Goal: Task Accomplishment & Management: Use online tool/utility

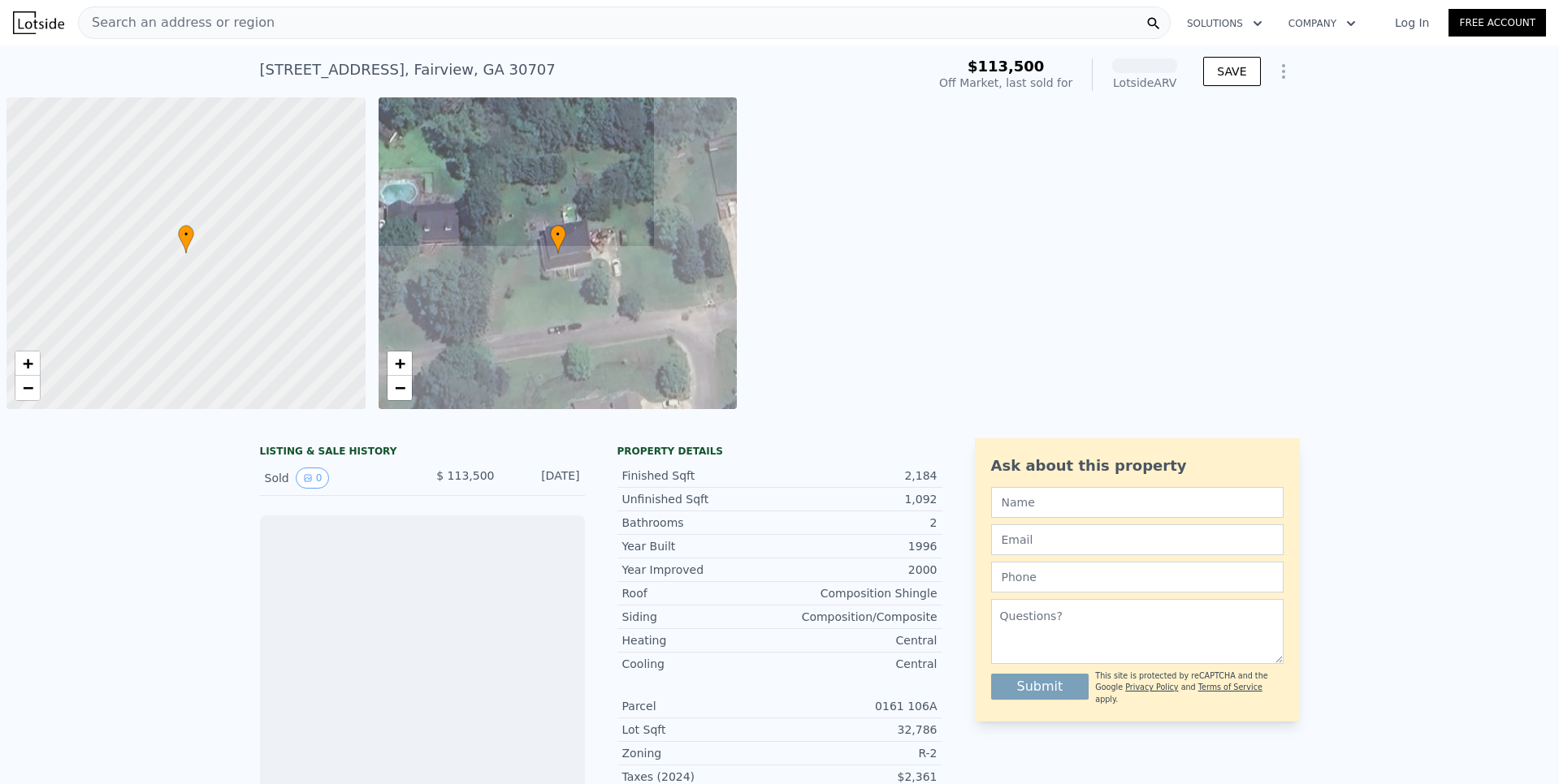
scroll to position [0, 7]
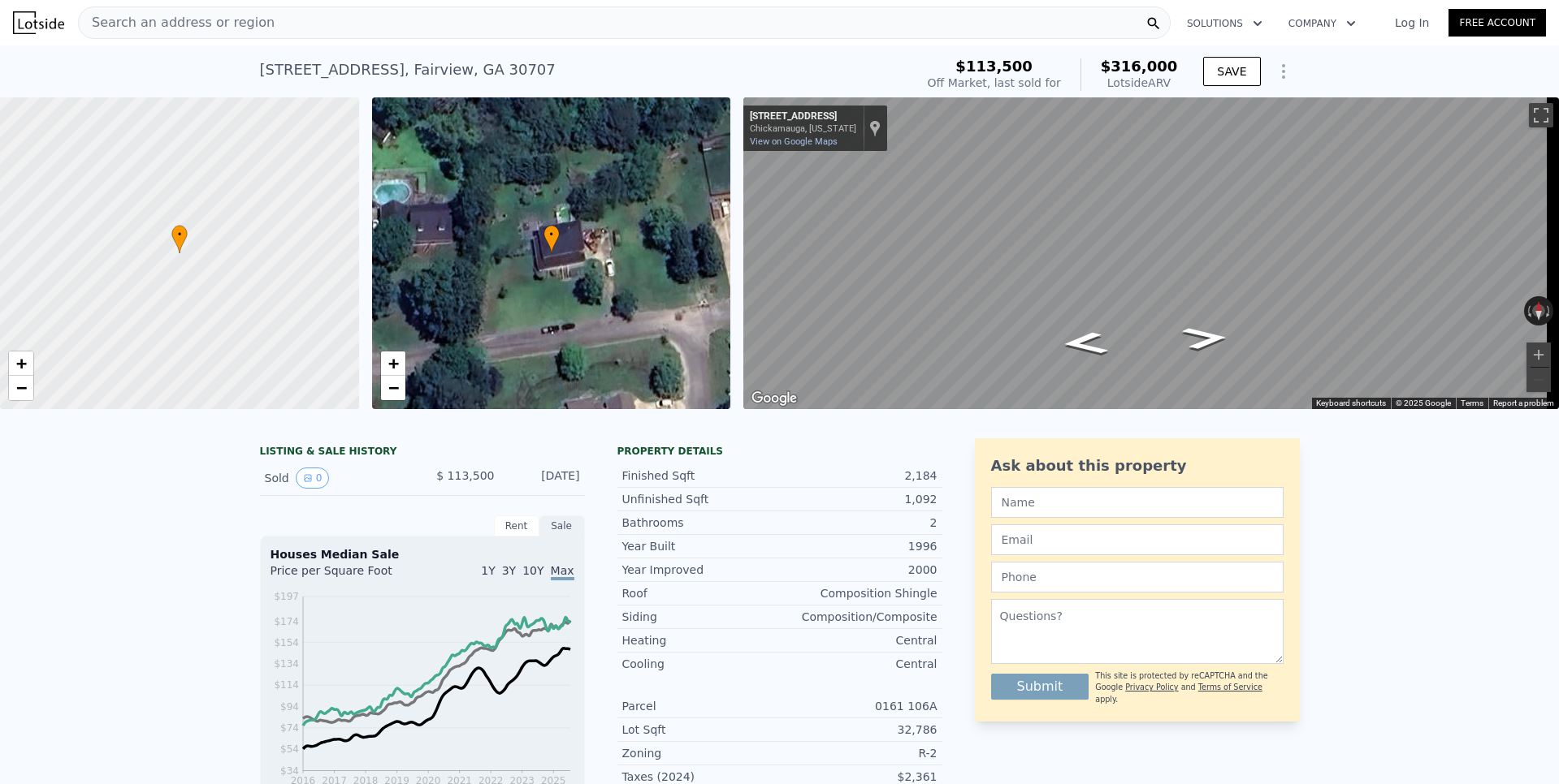
click at [225, 24] on span "Search an address or region" at bounding box center [177, 23] width 195 height 20
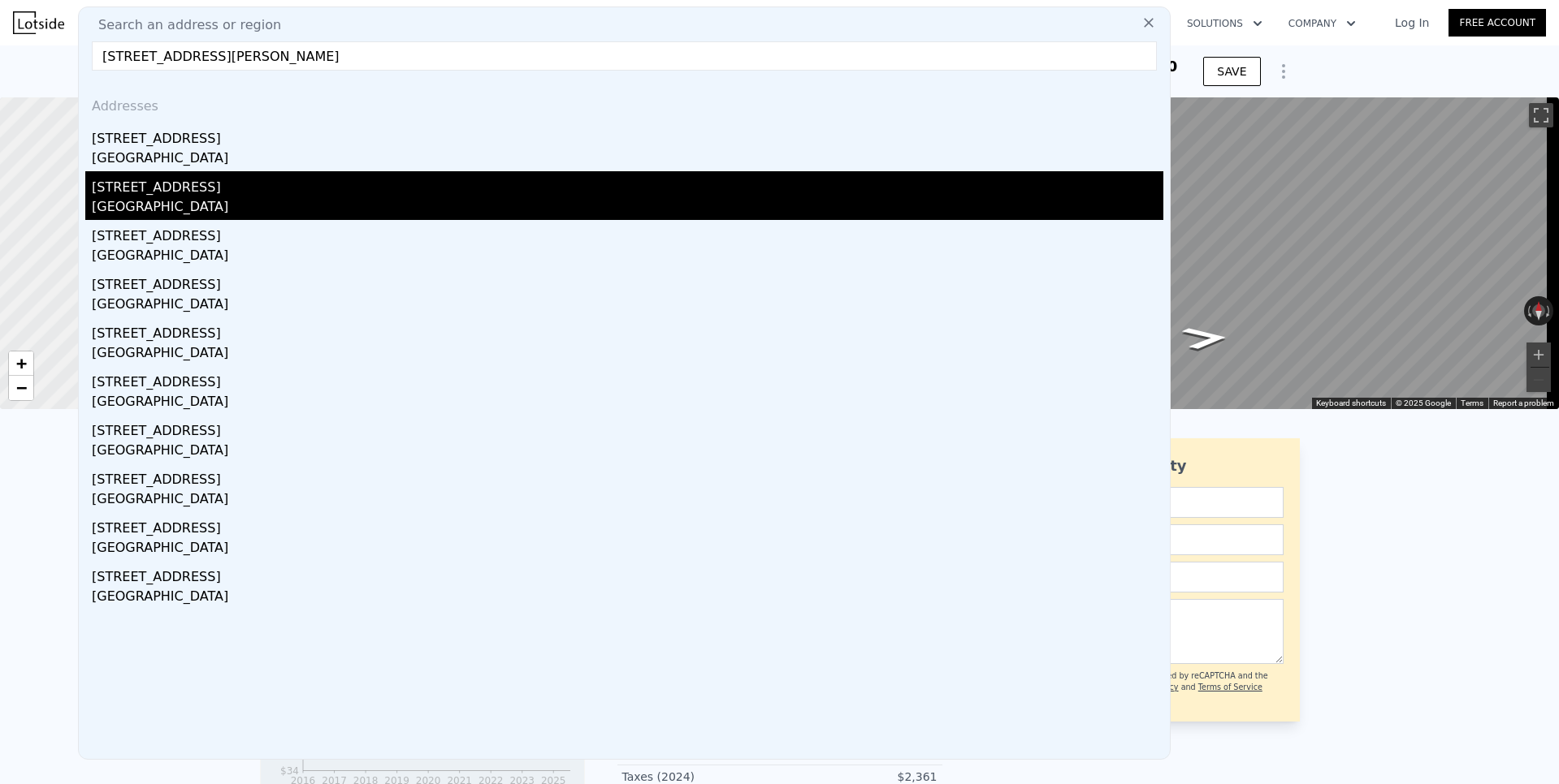
type input "[STREET_ADDRESS][PERSON_NAME]"
click at [155, 198] on div "[GEOGRAPHIC_DATA]" at bounding box center [627, 208] width 1071 height 23
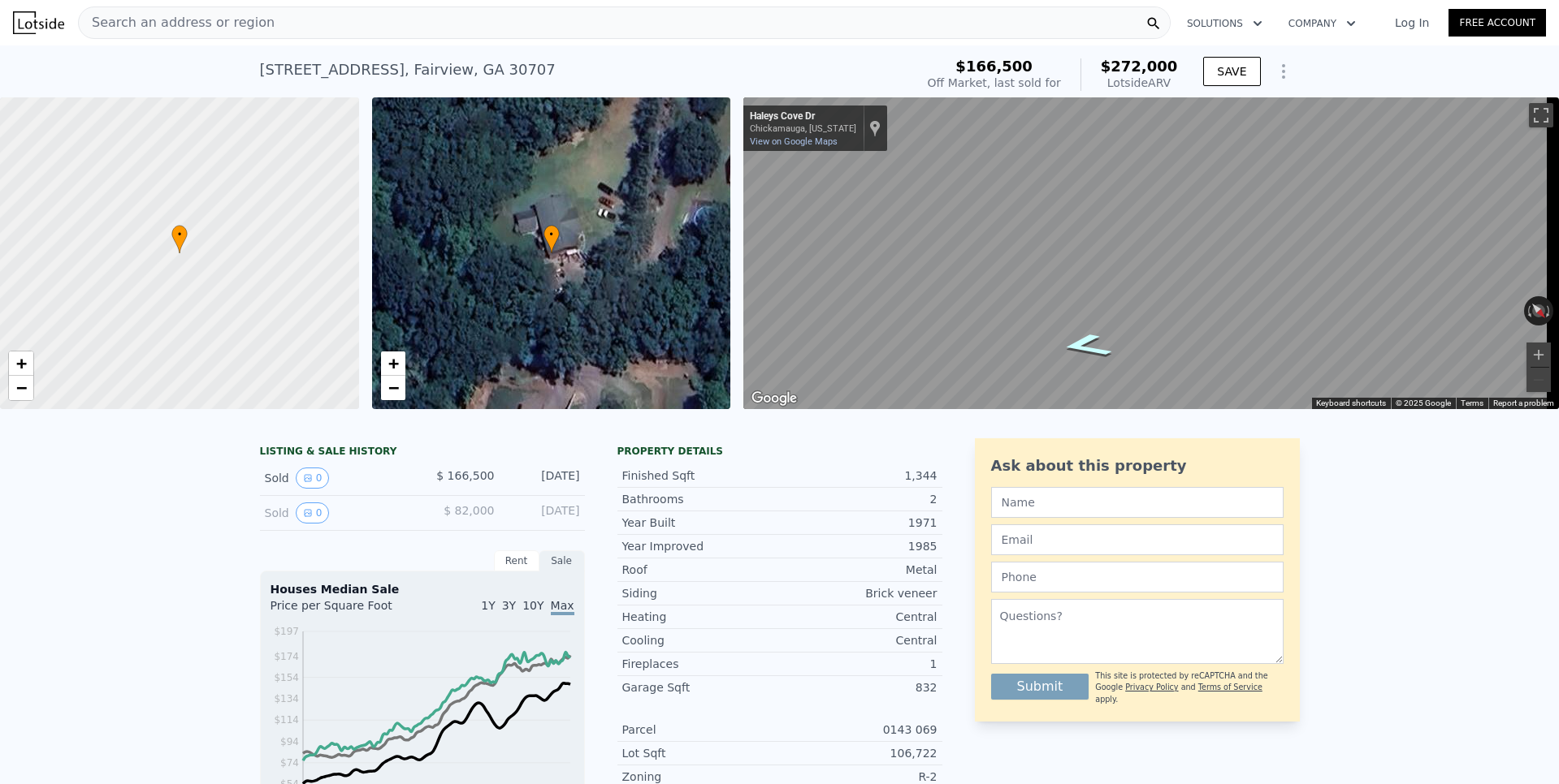
click at [1087, 347] on icon "Go East, Haleys Cove Dr" at bounding box center [1086, 346] width 95 height 36
click at [1087, 347] on icon "Go East, Haleys Cove Dr" at bounding box center [1092, 350] width 112 height 38
click at [1201, 336] on icon "Go West, Haleys Cove Dr" at bounding box center [1198, 331] width 112 height 38
click at [1534, 354] on button "Zoom in" at bounding box center [1539, 355] width 24 height 24
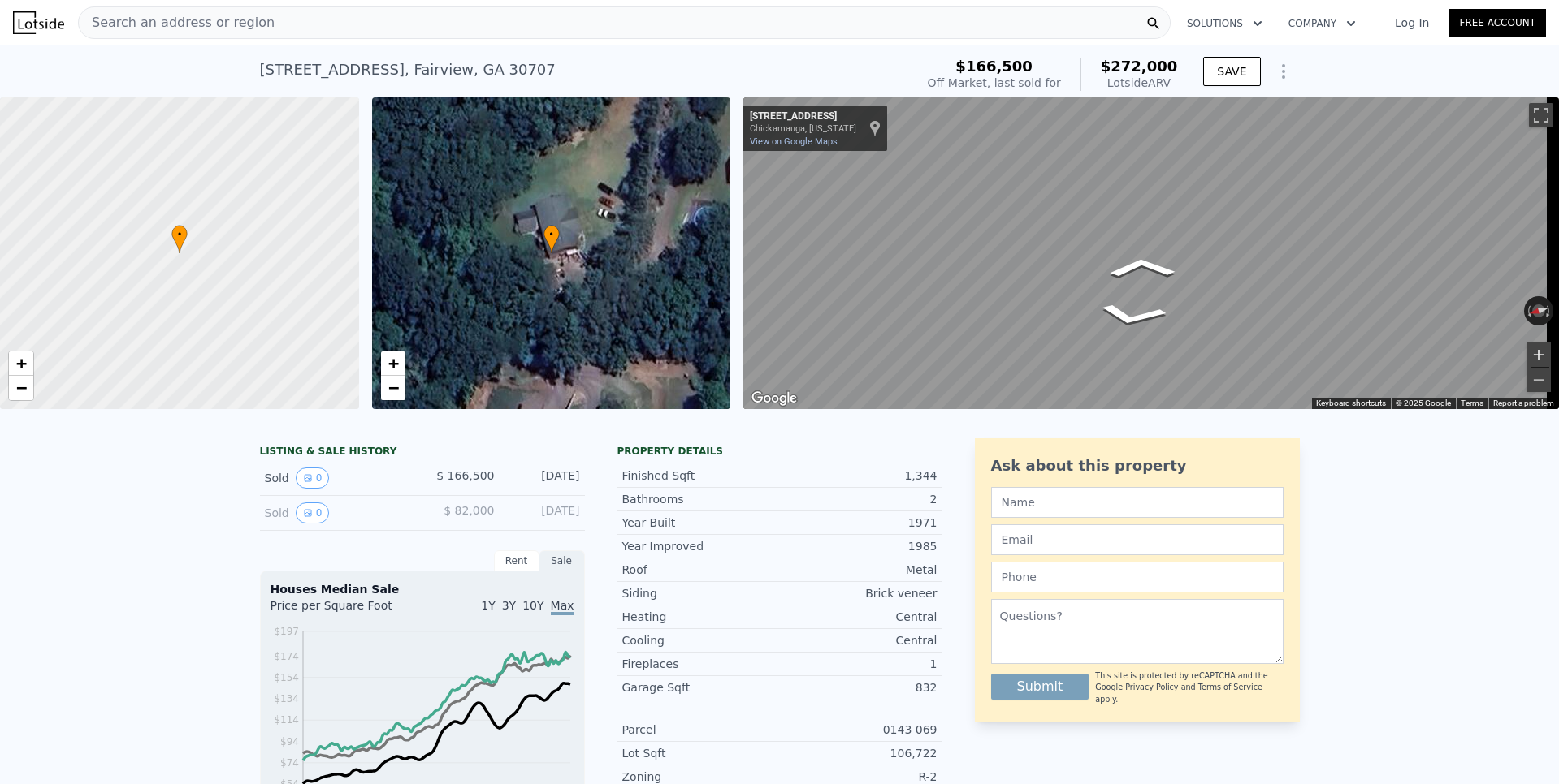
click at [1534, 354] on button "Zoom in" at bounding box center [1539, 355] width 24 height 24
click at [1526, 379] on button "Zoom out" at bounding box center [1539, 380] width 24 height 24
click at [1184, 280] on icon "Go East, Haleys Cove Dr" at bounding box center [1167, 272] width 118 height 41
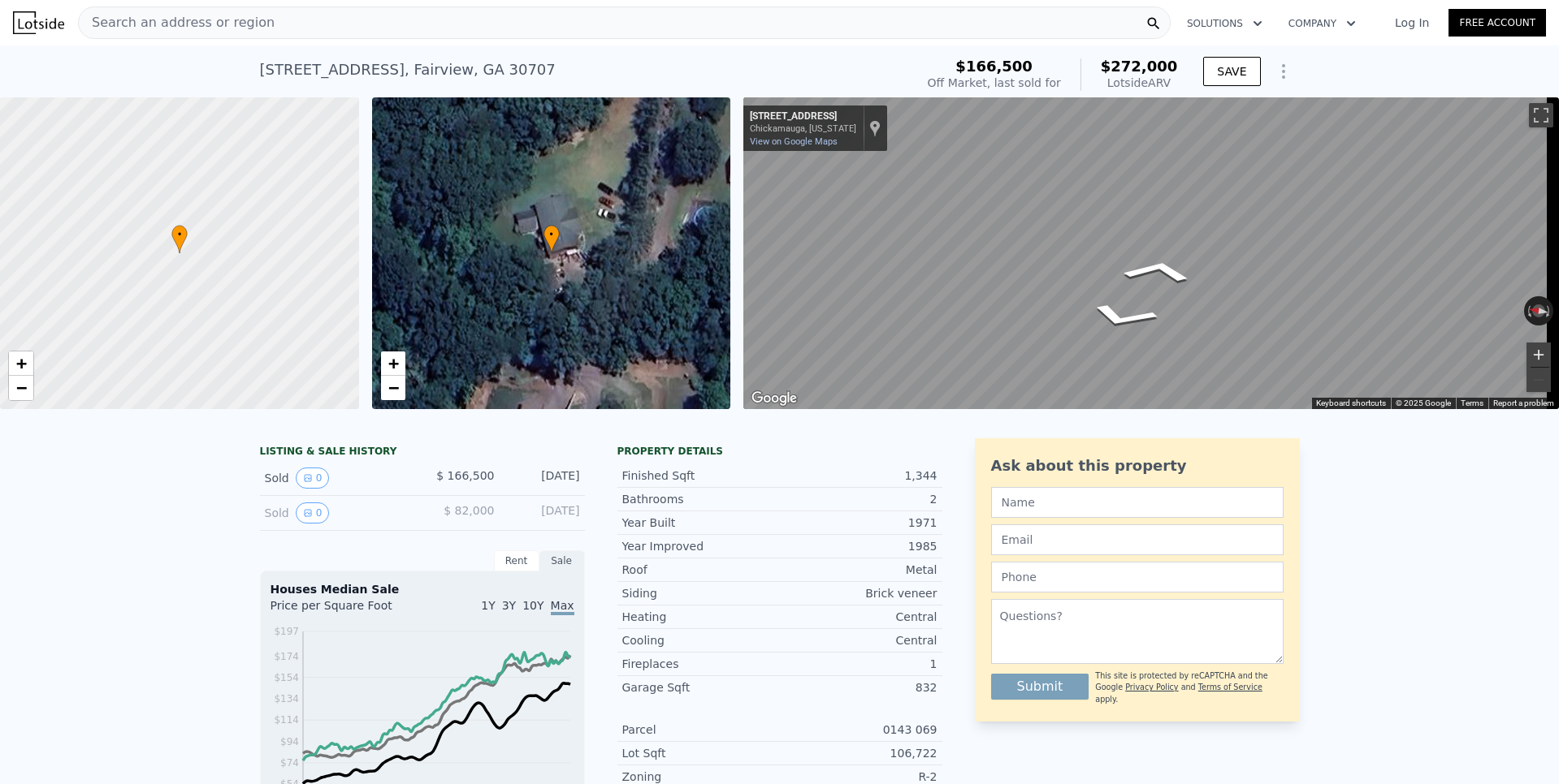
click at [1529, 357] on button "Zoom in" at bounding box center [1539, 355] width 24 height 24
click at [1529, 352] on button "Zoom in" at bounding box center [1539, 355] width 24 height 24
click at [1442, 309] on div "← Move left → Move right ↑ Move up ↓ Move down + Zoom in - Zoom out [GEOGRAPHIC…" at bounding box center [1150, 253] width 815 height 312
click at [1526, 353] on button "Zoom in" at bounding box center [1539, 355] width 24 height 24
click at [1526, 353] on button "Zoom in" at bounding box center [1539, 355] width 24 height 24
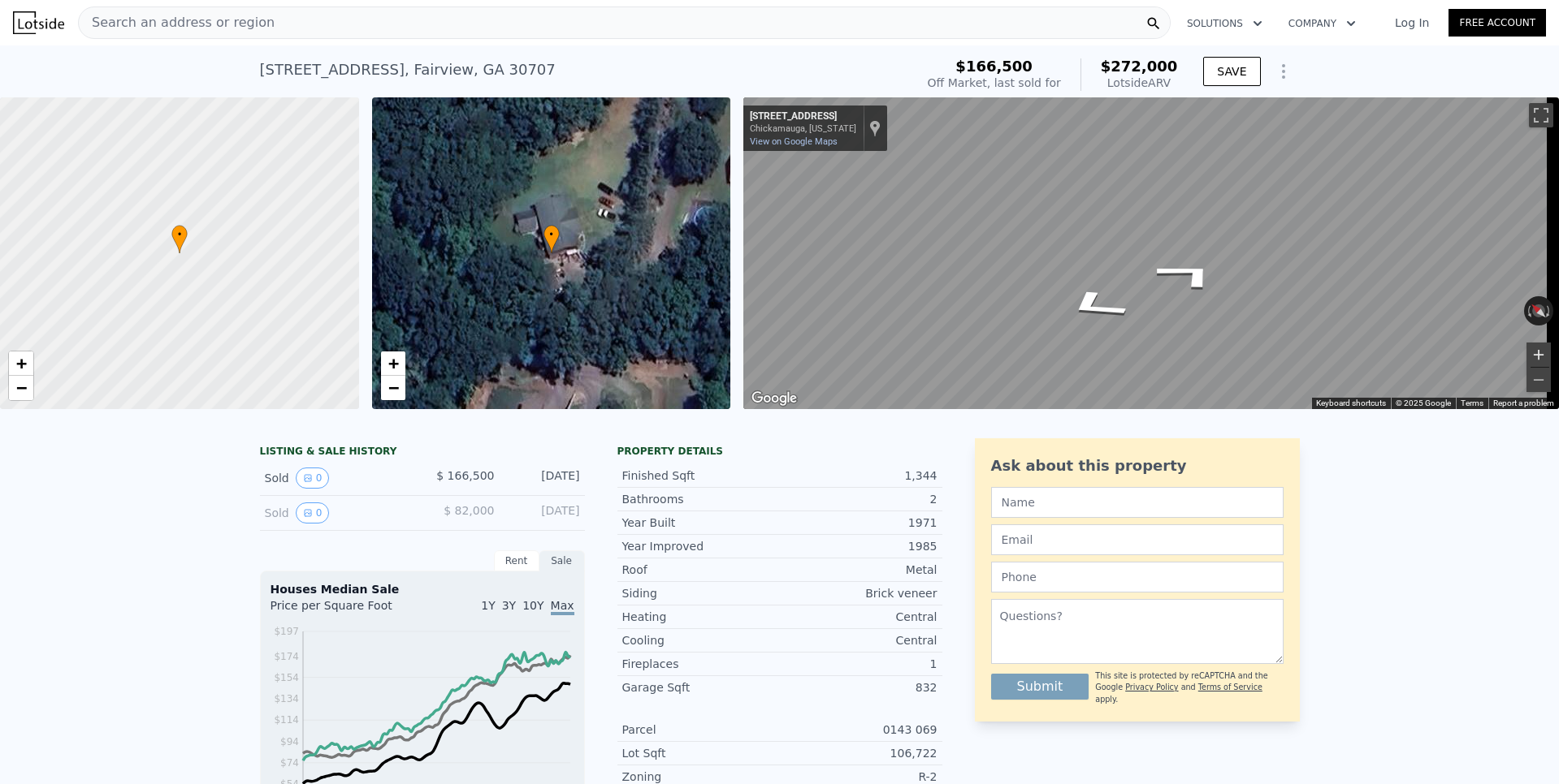
click at [1526, 353] on button "Zoom in" at bounding box center [1539, 355] width 24 height 24
click at [1531, 378] on button "Zoom out" at bounding box center [1539, 380] width 24 height 24
click at [1530, 378] on button "Zoom out" at bounding box center [1539, 380] width 24 height 24
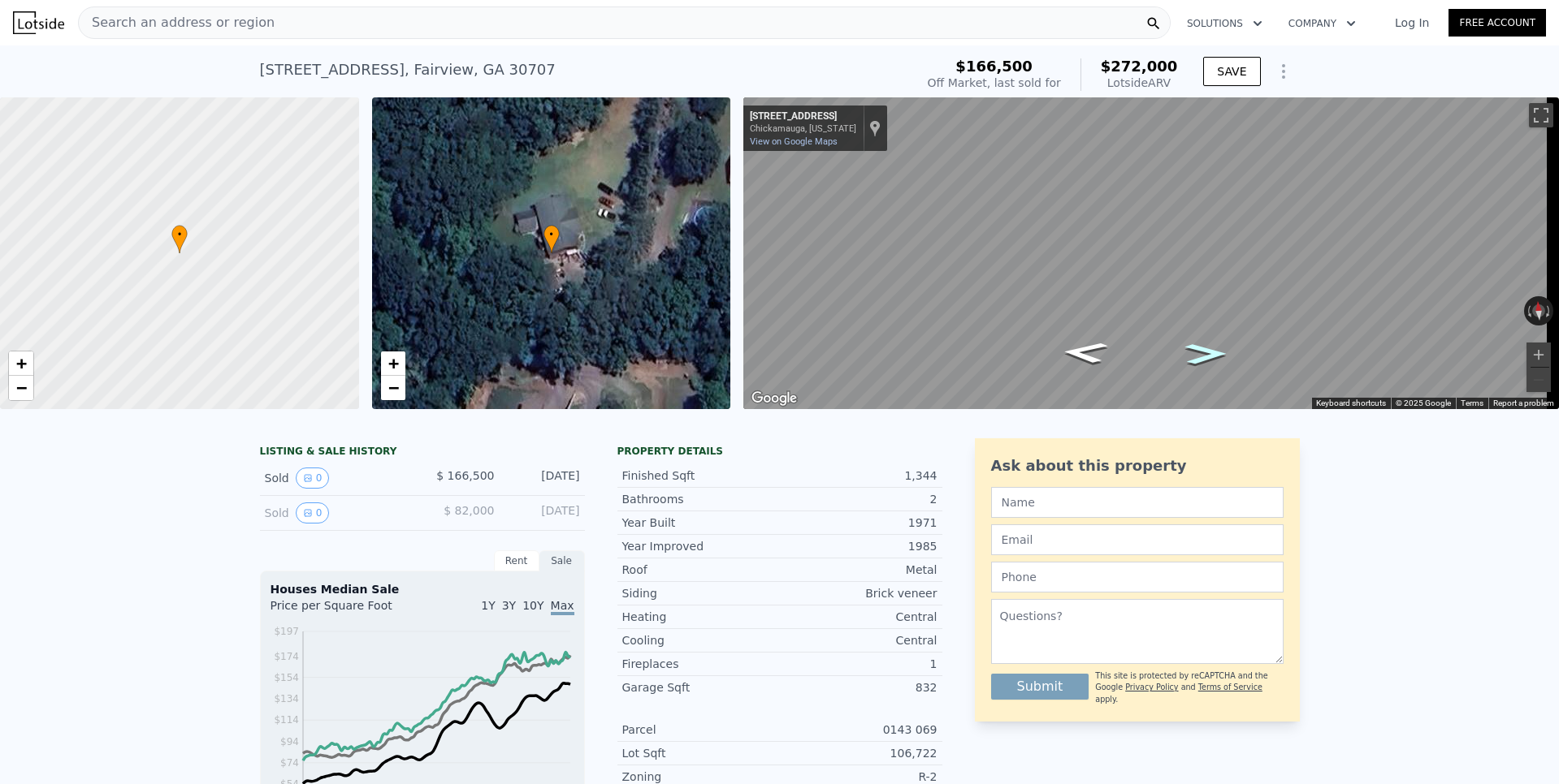
click at [1211, 350] on icon "Go East, Haleys Cove Dr" at bounding box center [1205, 354] width 77 height 30
click at [1219, 352] on icon "Go East, Haleys Cove Dr" at bounding box center [1206, 353] width 83 height 32
click at [1205, 343] on icon "Go East, Haleys Cove Dr" at bounding box center [1205, 350] width 74 height 30
click at [1215, 353] on icon "Go East, Haleys Cove Dr" at bounding box center [1206, 349] width 78 height 31
click at [1211, 348] on icon "Go East, Haleys Cove Dr" at bounding box center [1206, 349] width 78 height 31
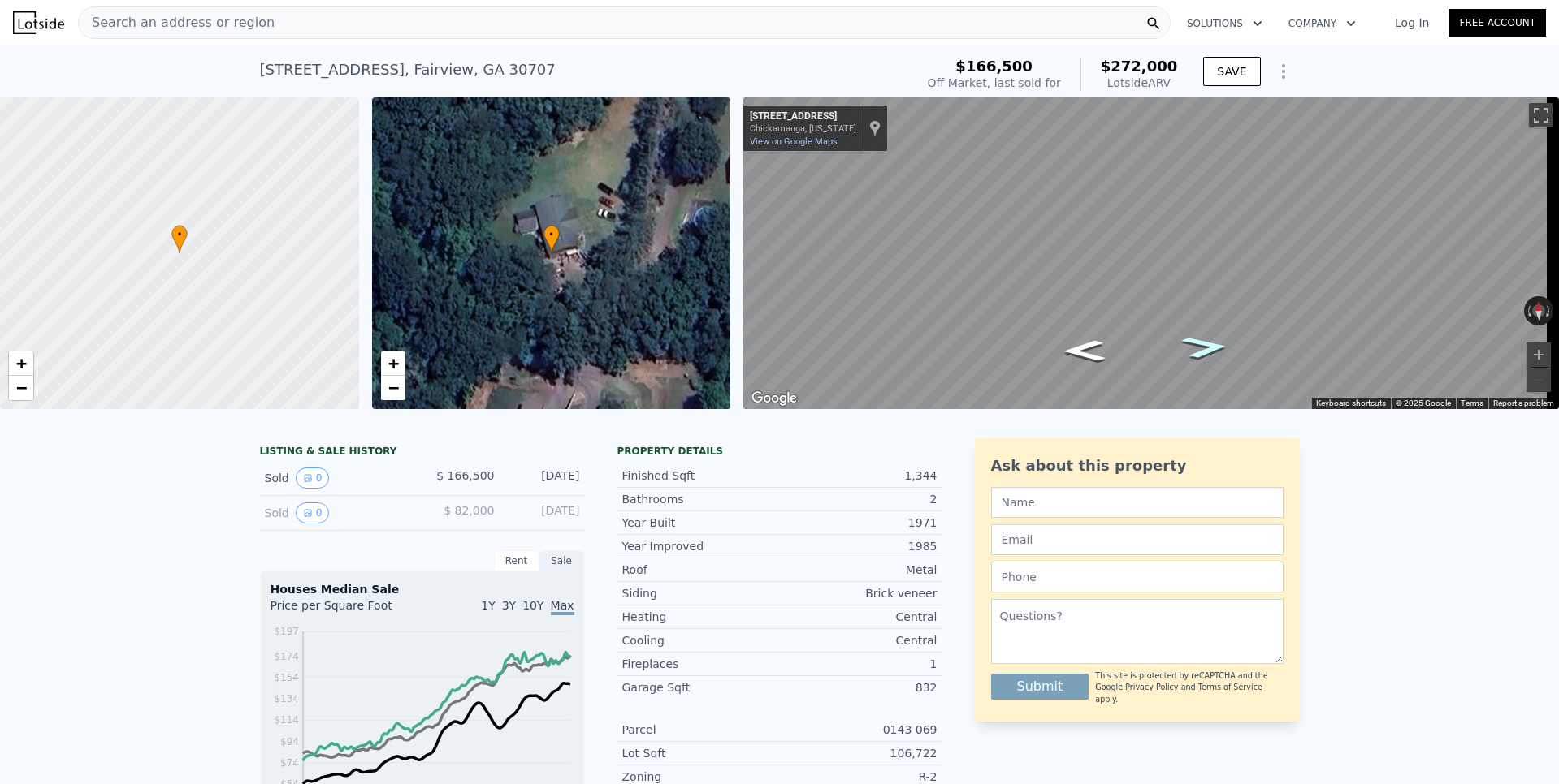
click at [1211, 348] on icon "Go East, Haleys Cove Dr" at bounding box center [1205, 348] width 87 height 33
click at [1211, 348] on icon "Go East, Haleys Cove Dr" at bounding box center [1204, 346] width 94 height 34
click at [1198, 347] on icon "Go East, Haleys Cove Dr" at bounding box center [1204, 346] width 94 height 34
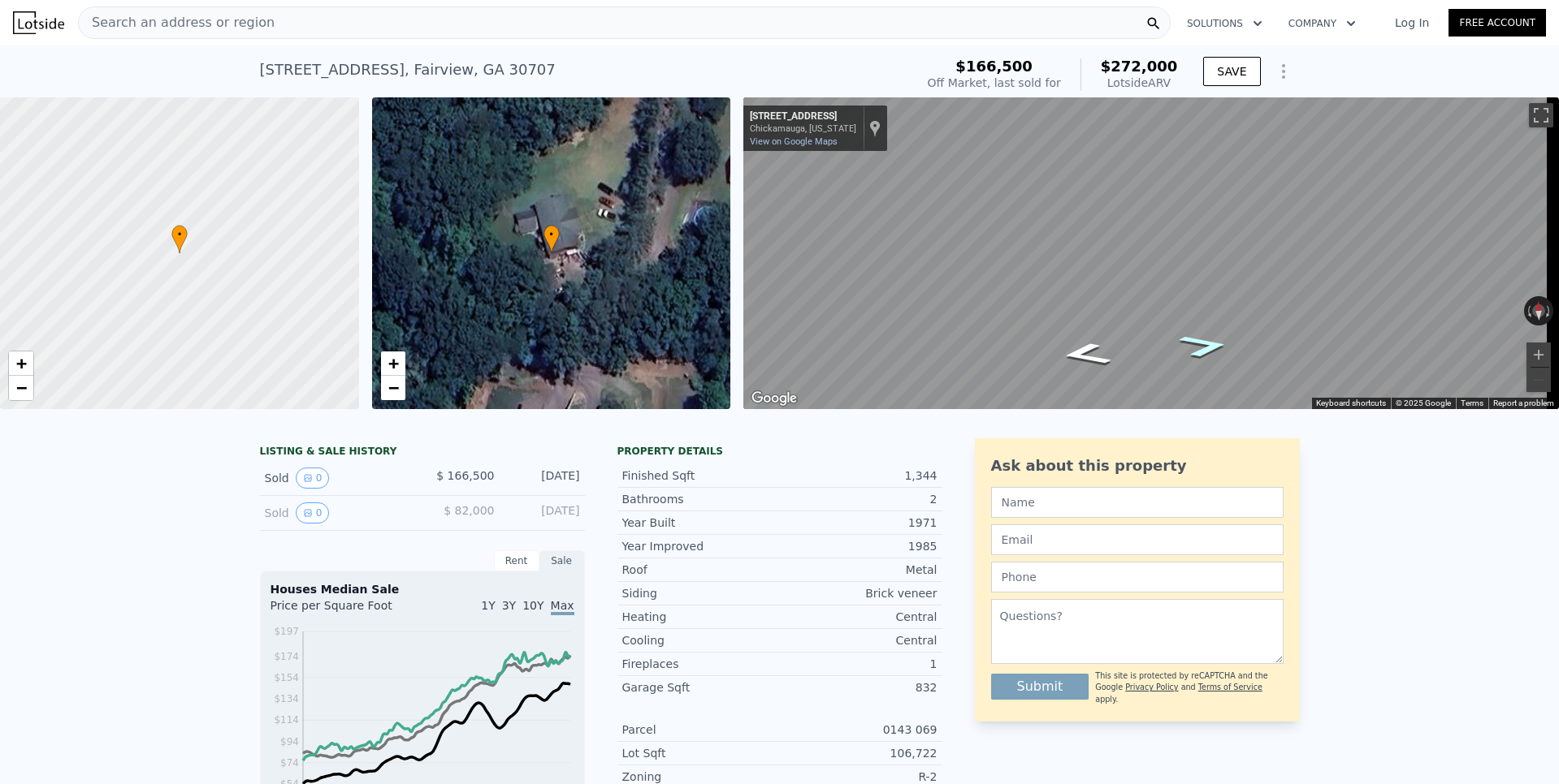
click at [1194, 344] on icon "Go East, Haleys Cove Dr" at bounding box center [1204, 346] width 94 height 34
click at [1274, 72] on icon "Show Options" at bounding box center [1284, 72] width 20 height 20
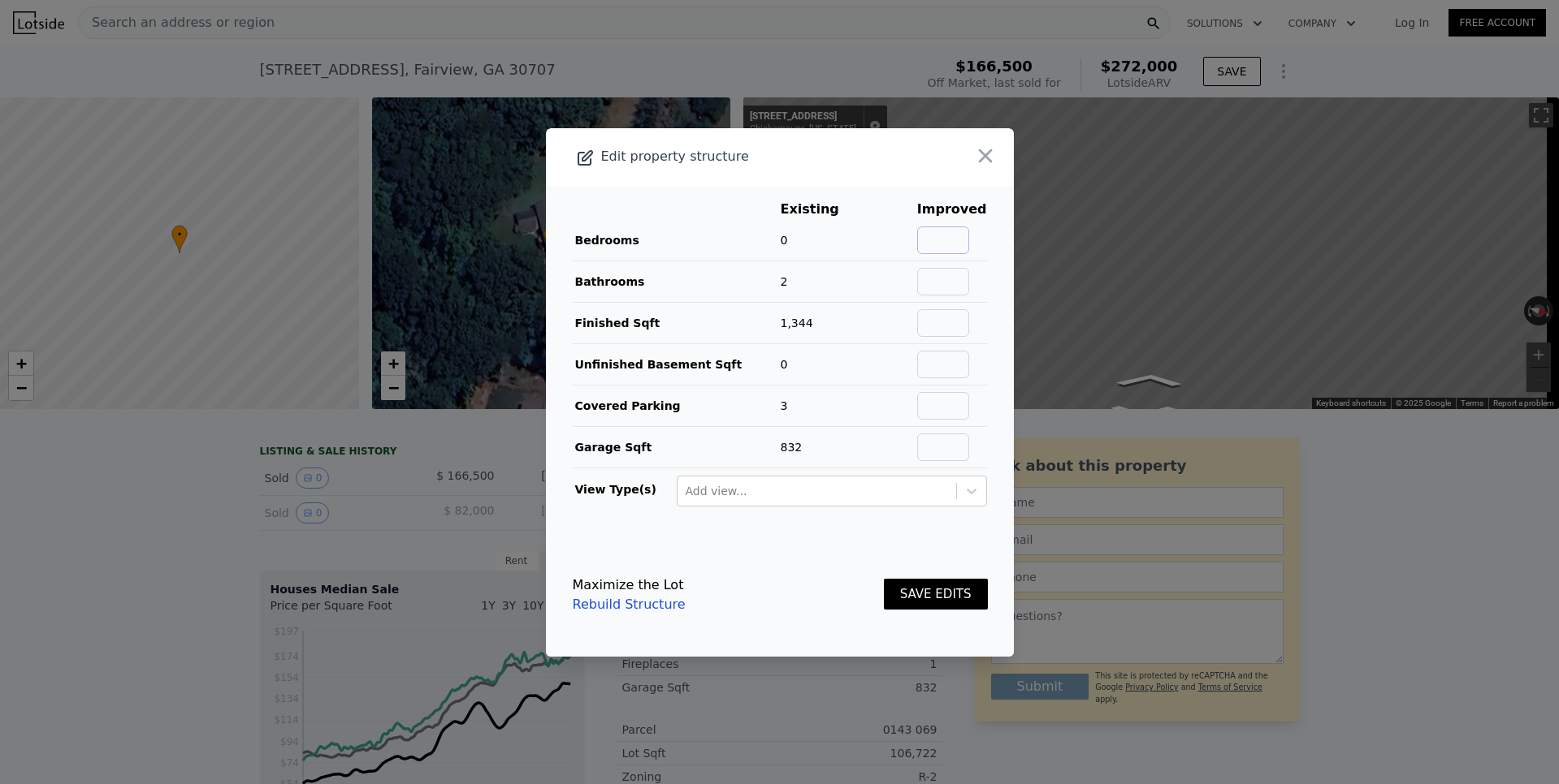
click at [938, 232] on input "text" at bounding box center [943, 240] width 52 height 28
type input "4"
click at [920, 598] on button "SAVE EDITS" at bounding box center [936, 594] width 104 height 32
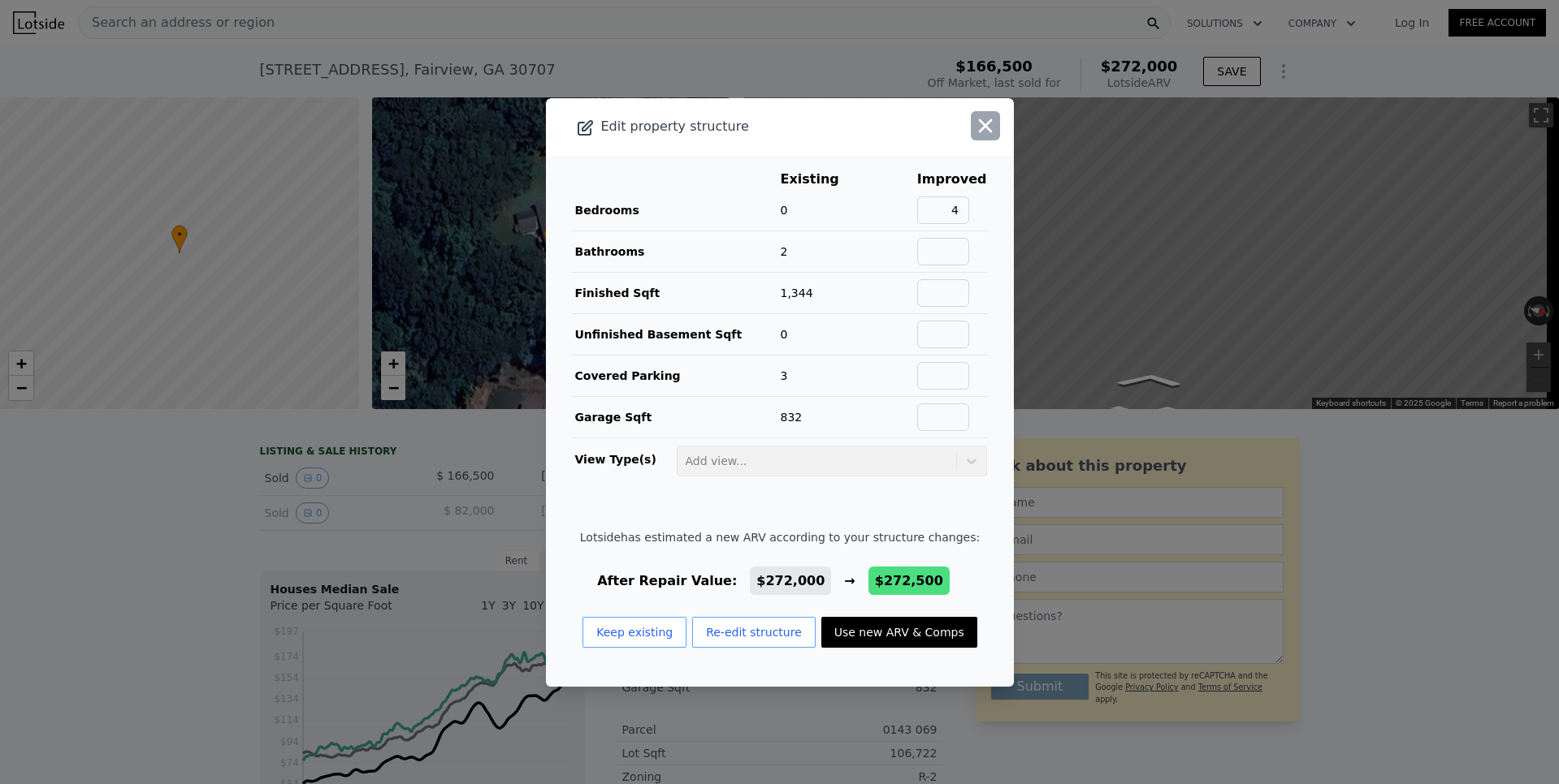
click at [974, 125] on icon "button" at bounding box center [986, 126] width 23 height 23
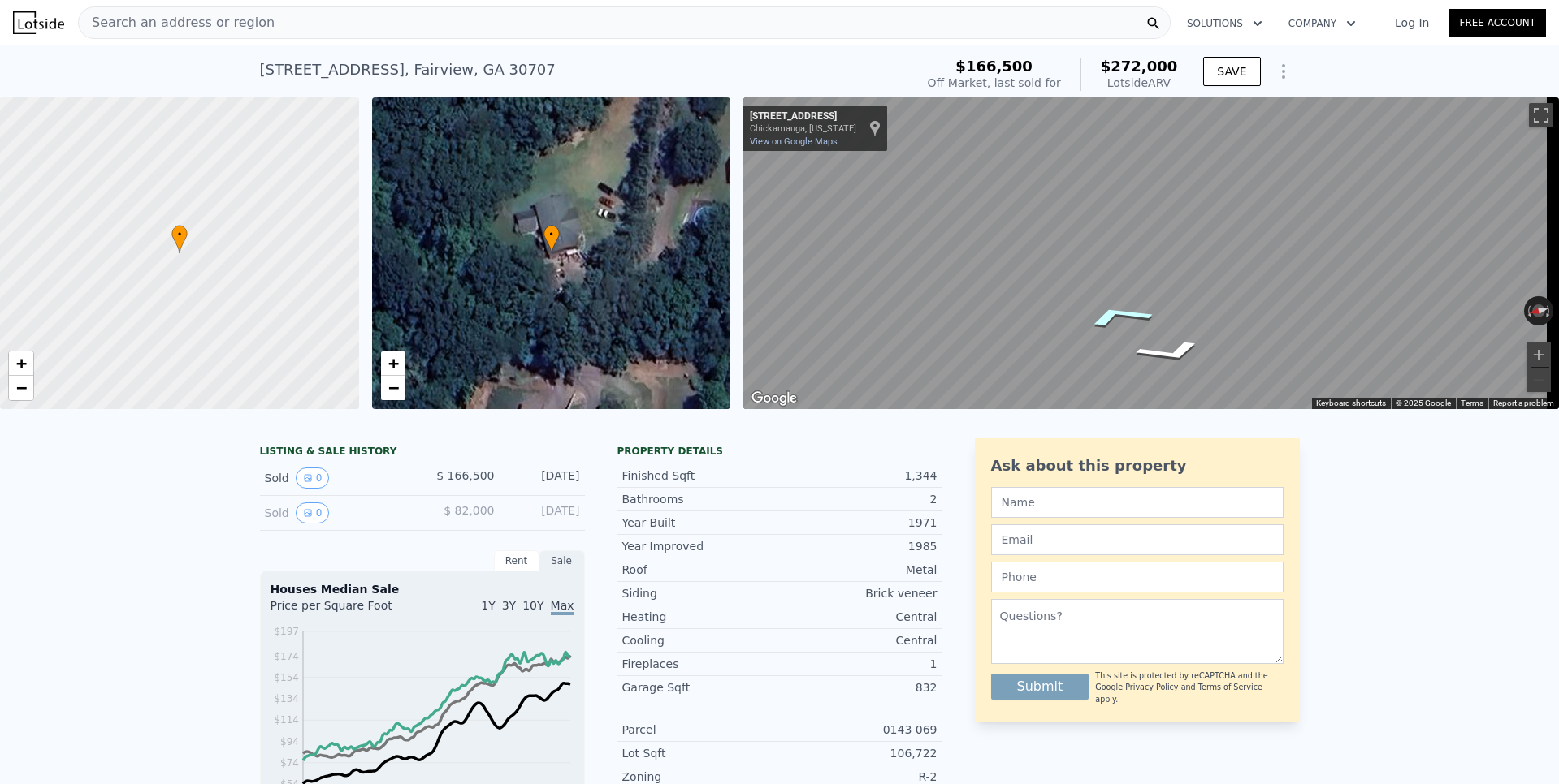
click at [1135, 318] on icon "Go East, Haleys Cove Dr" at bounding box center [1118, 316] width 121 height 36
click at [1529, 352] on button "Zoom in" at bounding box center [1539, 355] width 24 height 24
click at [1183, 354] on icon "Go West, Haleys Cove Dr" at bounding box center [1165, 353] width 116 height 28
click at [1183, 354] on icon "Go West, Haleys Cove Dr" at bounding box center [1166, 353] width 117 height 29
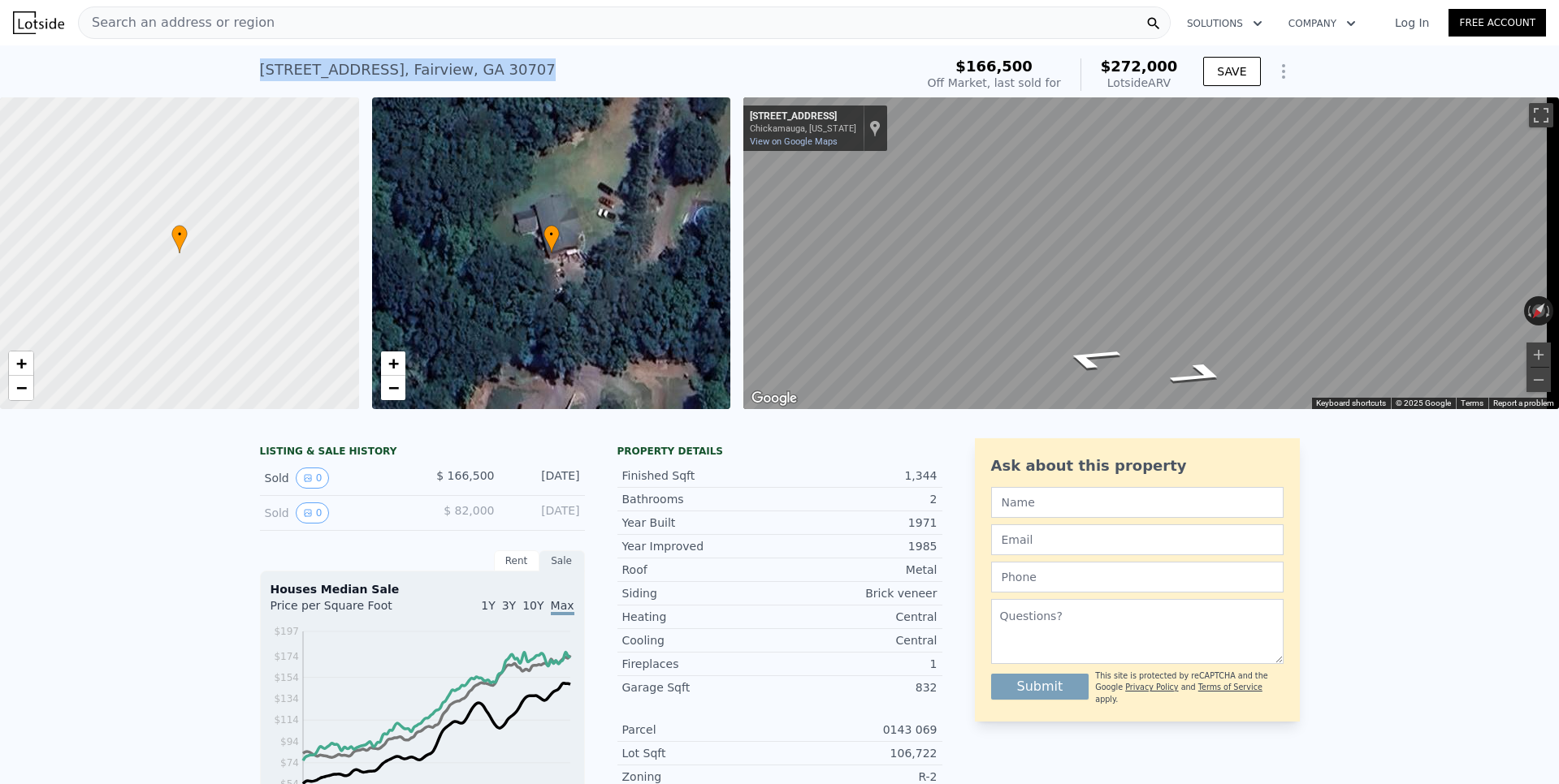
drag, startPoint x: 254, startPoint y: 68, endPoint x: 507, endPoint y: 74, distance: 253.1
click at [507, 74] on div "[STREET_ADDRESS]" at bounding box center [407, 70] width 296 height 23
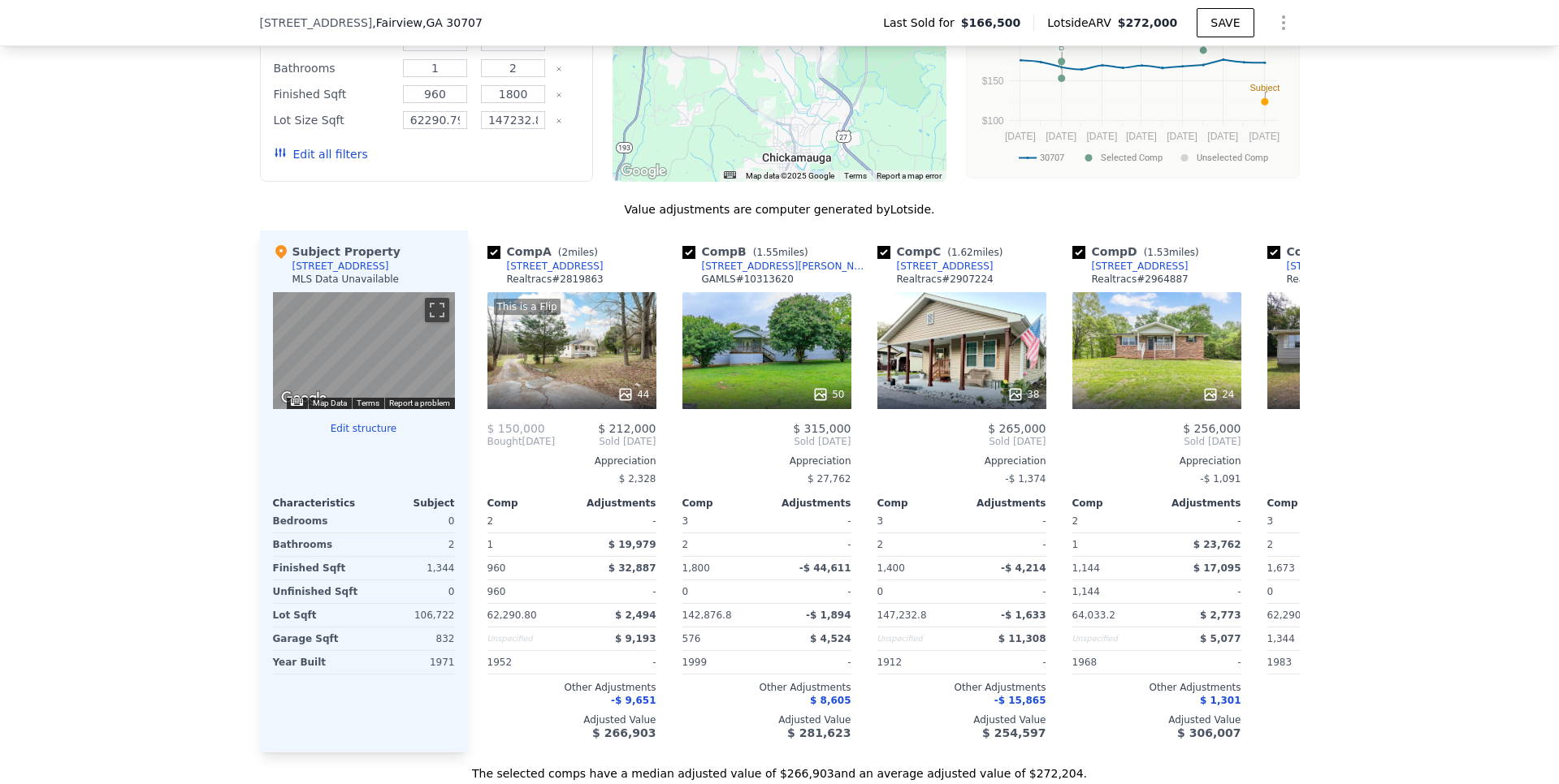
scroll to position [1433, 0]
click at [1364, 411] on div "We found 5 sales that match your search Filters Map Prices Modify Comp Filters …" at bounding box center [780, 323] width 1559 height 915
click at [1283, 28] on icon "Show Options" at bounding box center [1284, 23] width 2 height 13
click at [1277, 24] on icon "Show Options" at bounding box center [1284, 23] width 20 height 20
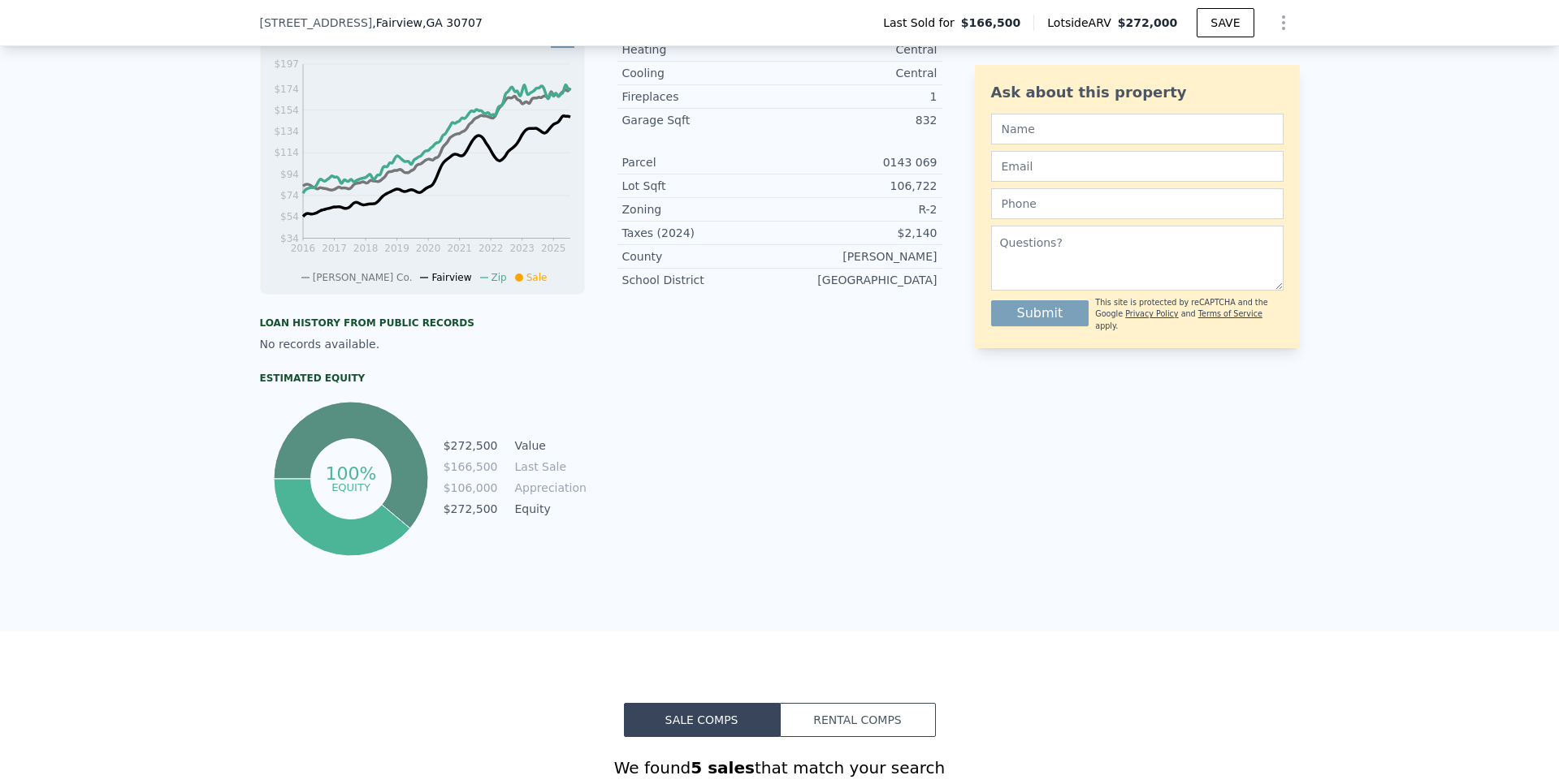
scroll to position [299, 0]
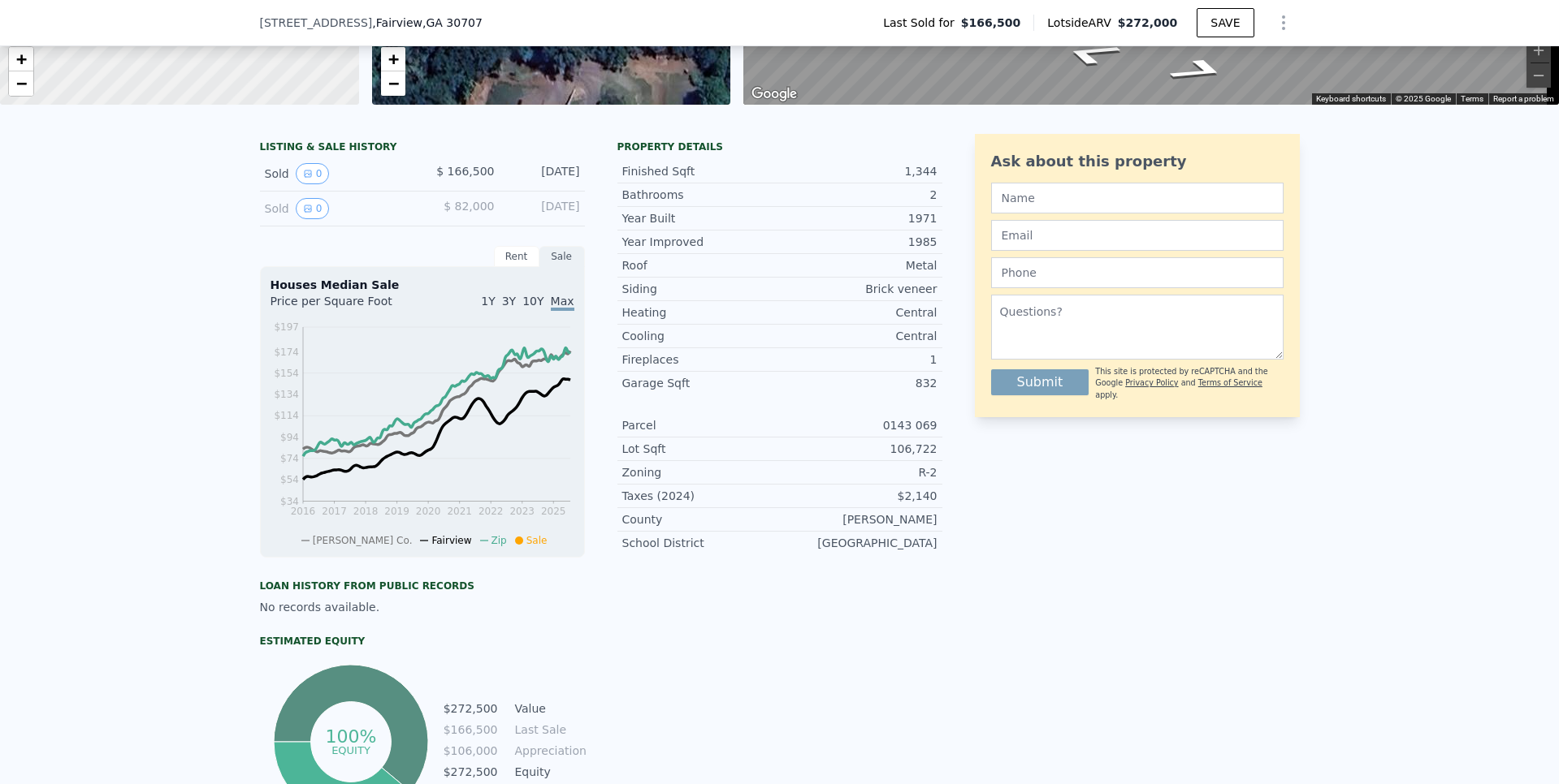
click at [1274, 29] on icon "Show Options" at bounding box center [1284, 23] width 20 height 20
click at [1200, 72] on div "Edit Structure" at bounding box center [1208, 65] width 182 height 33
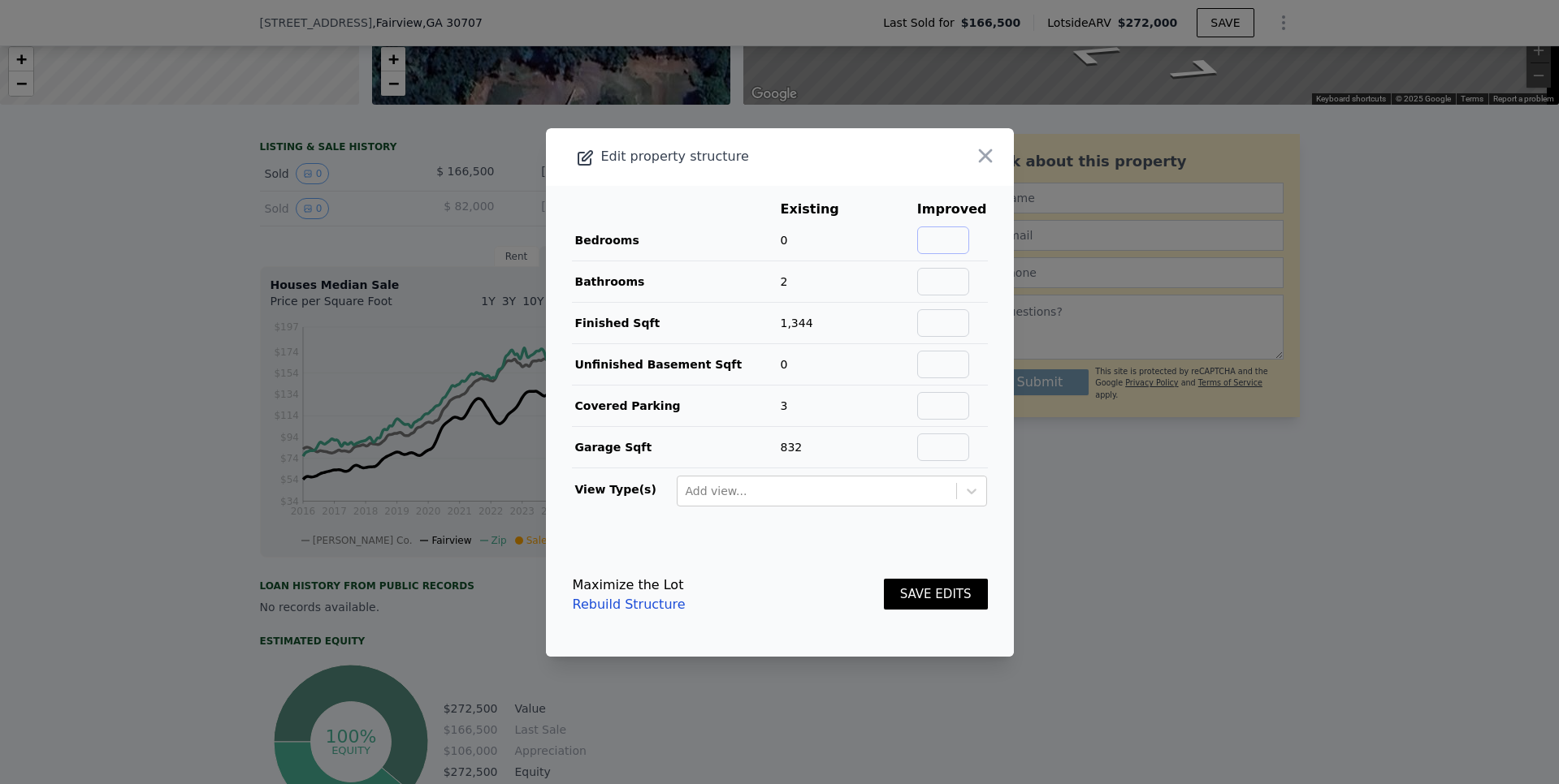
click at [941, 238] on input "text" at bounding box center [943, 240] width 52 height 28
click at [902, 601] on button "SAVE EDITS" at bounding box center [936, 594] width 104 height 32
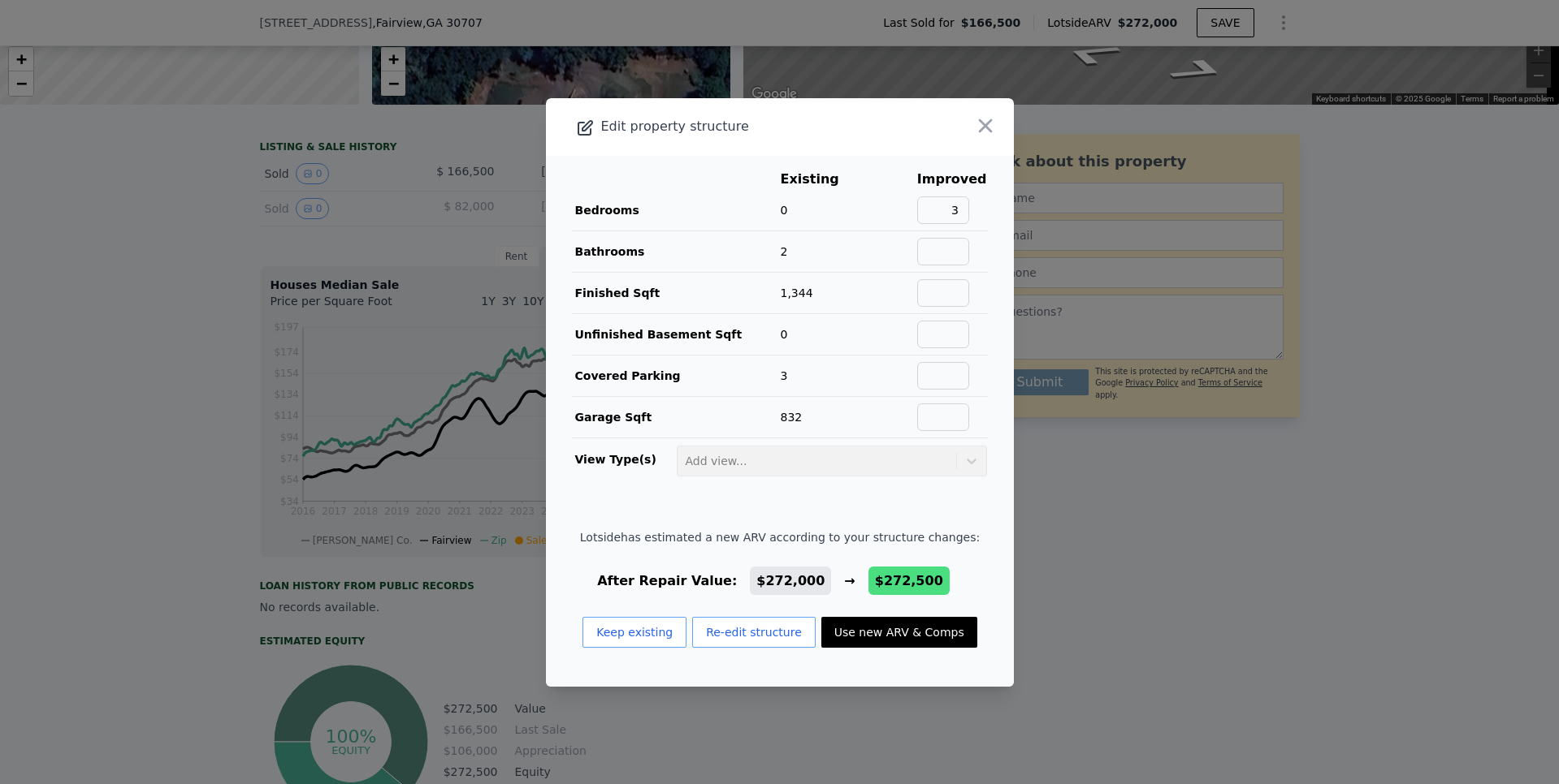
click at [724, 638] on button "Re-edit structure" at bounding box center [754, 633] width 124 height 31
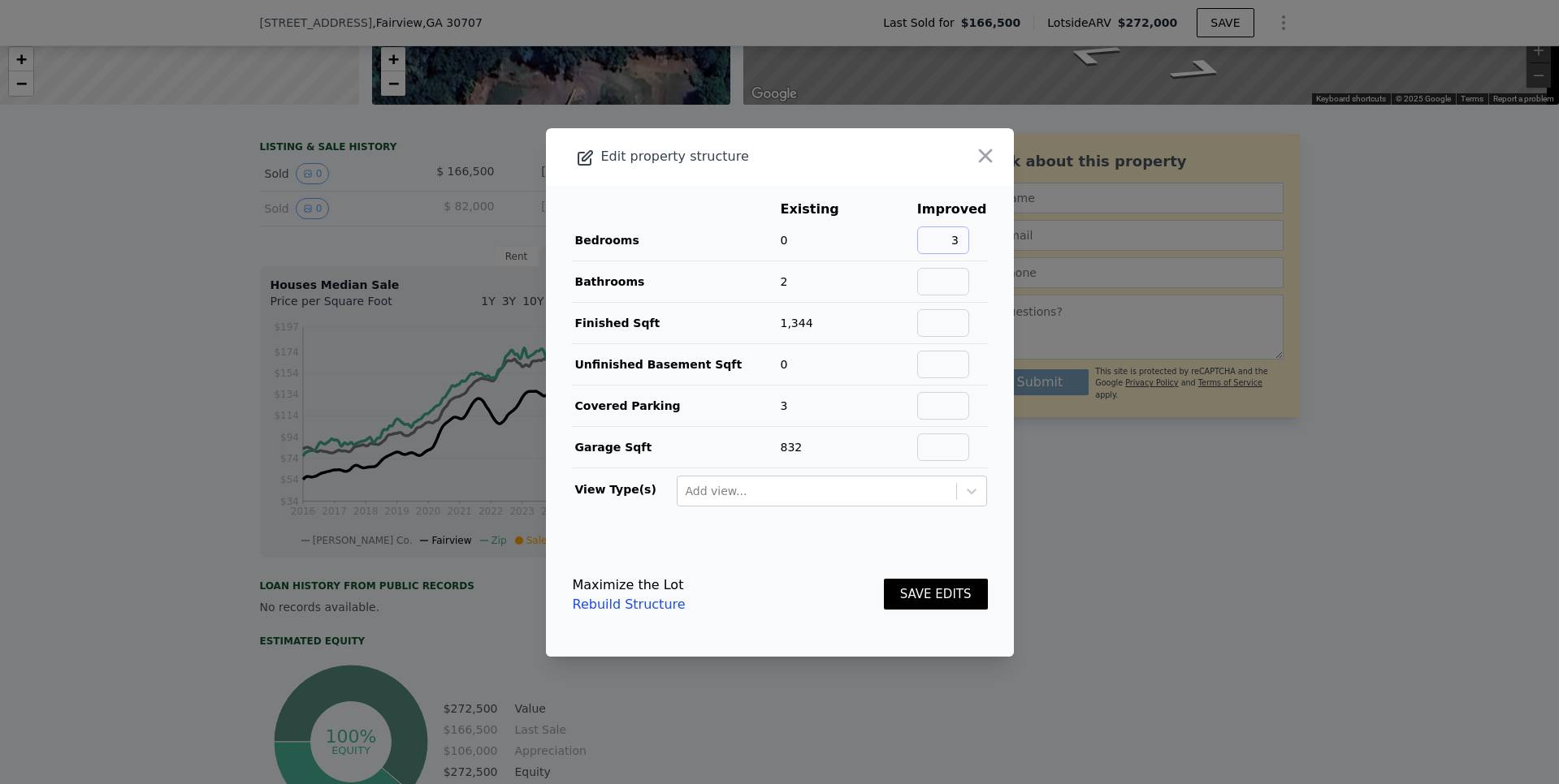
click at [956, 237] on input "3" at bounding box center [943, 240] width 52 height 28
type input "4"
click at [924, 598] on button "SAVE EDITS" at bounding box center [936, 594] width 104 height 32
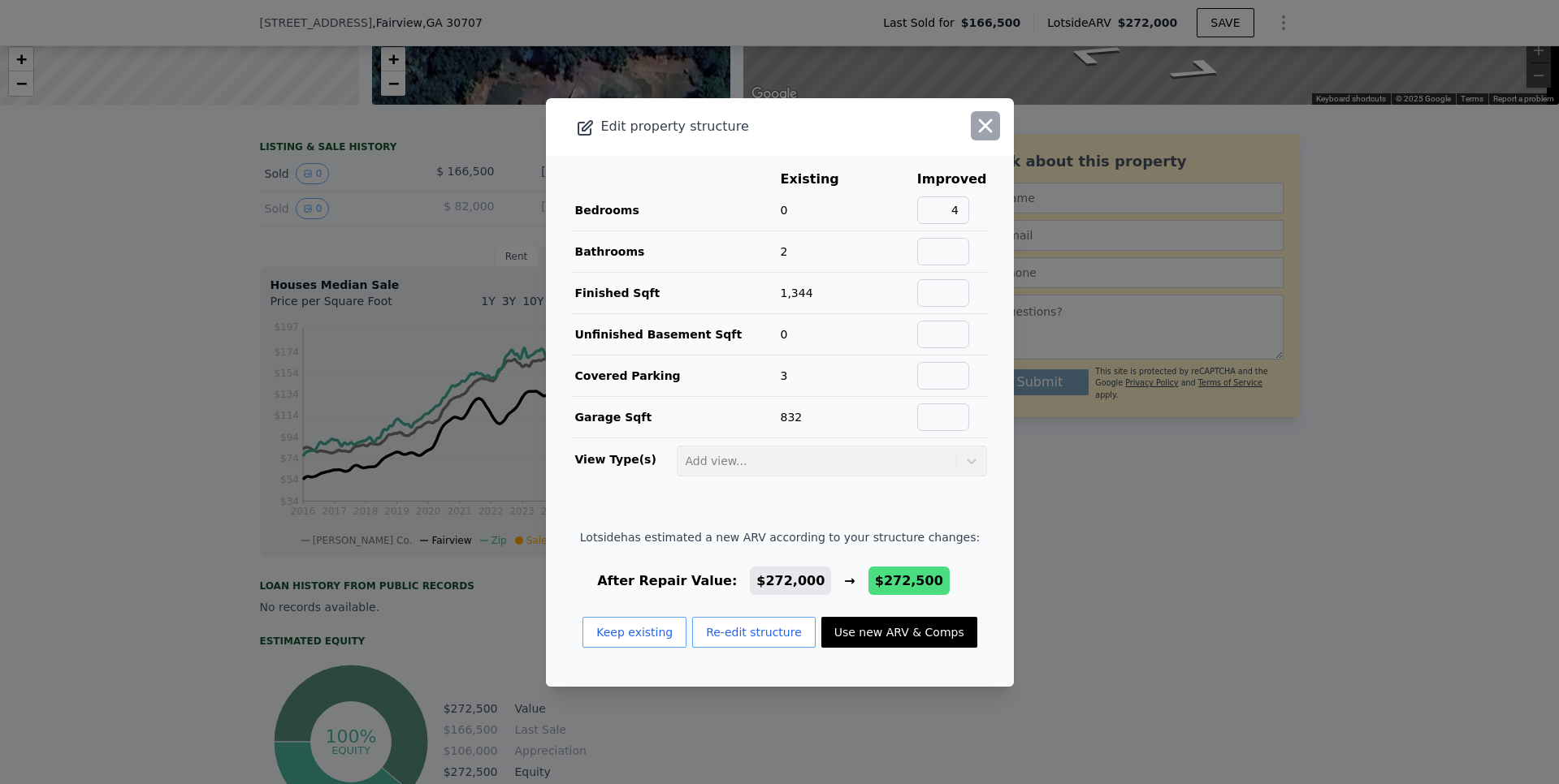
click at [974, 131] on icon "button" at bounding box center [986, 126] width 23 height 23
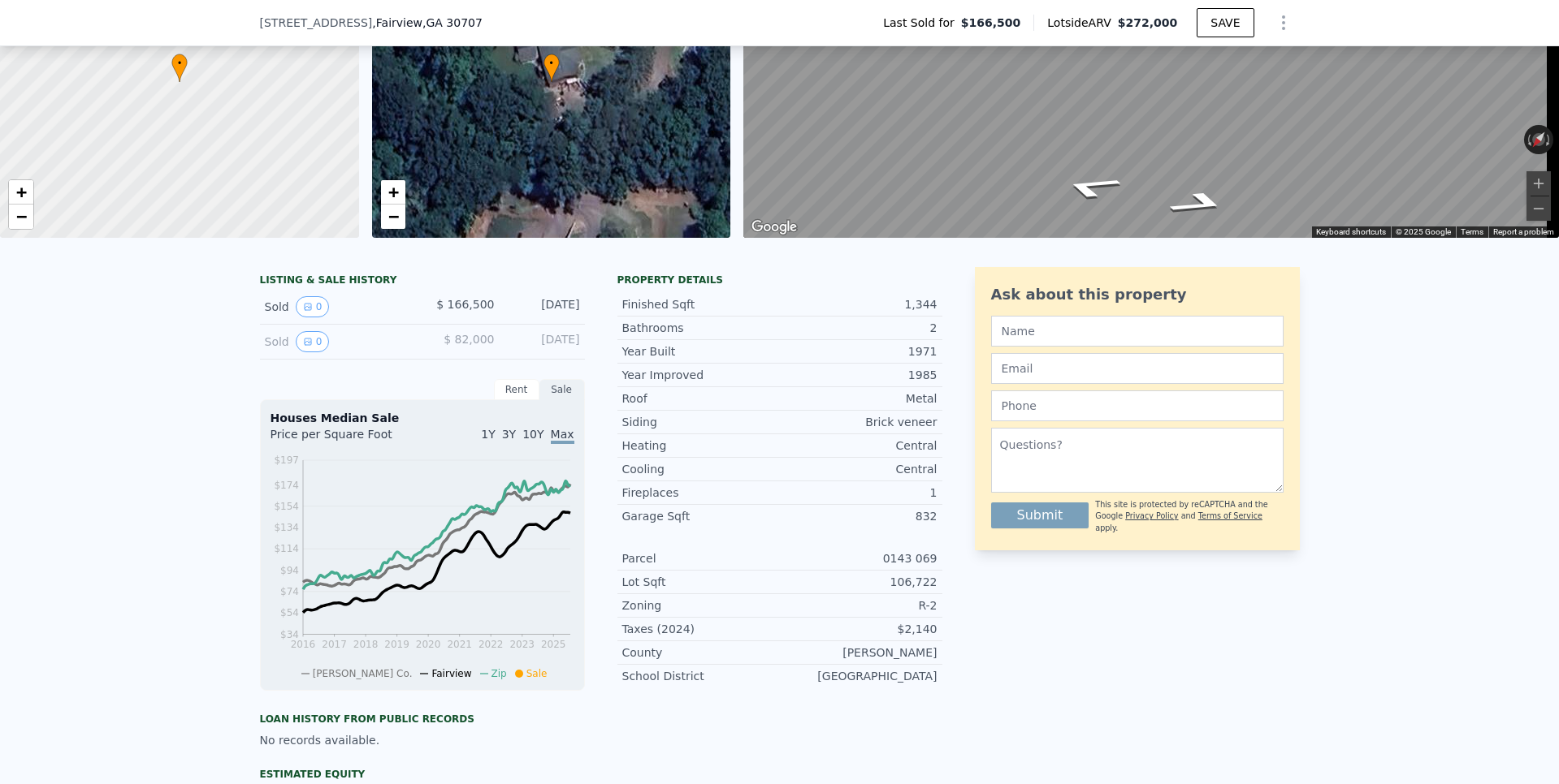
scroll to position [76, 0]
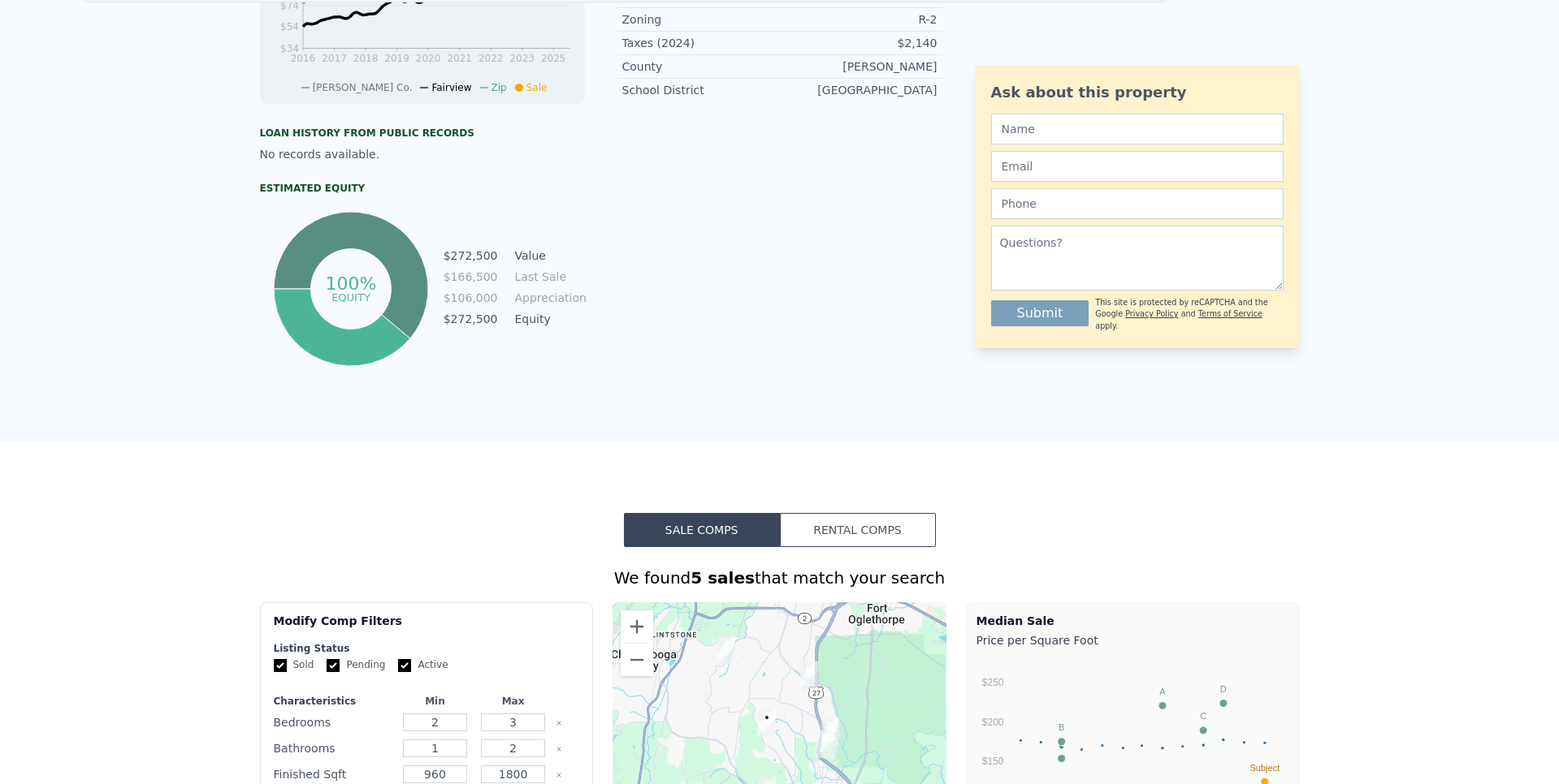
scroll to position [0, 0]
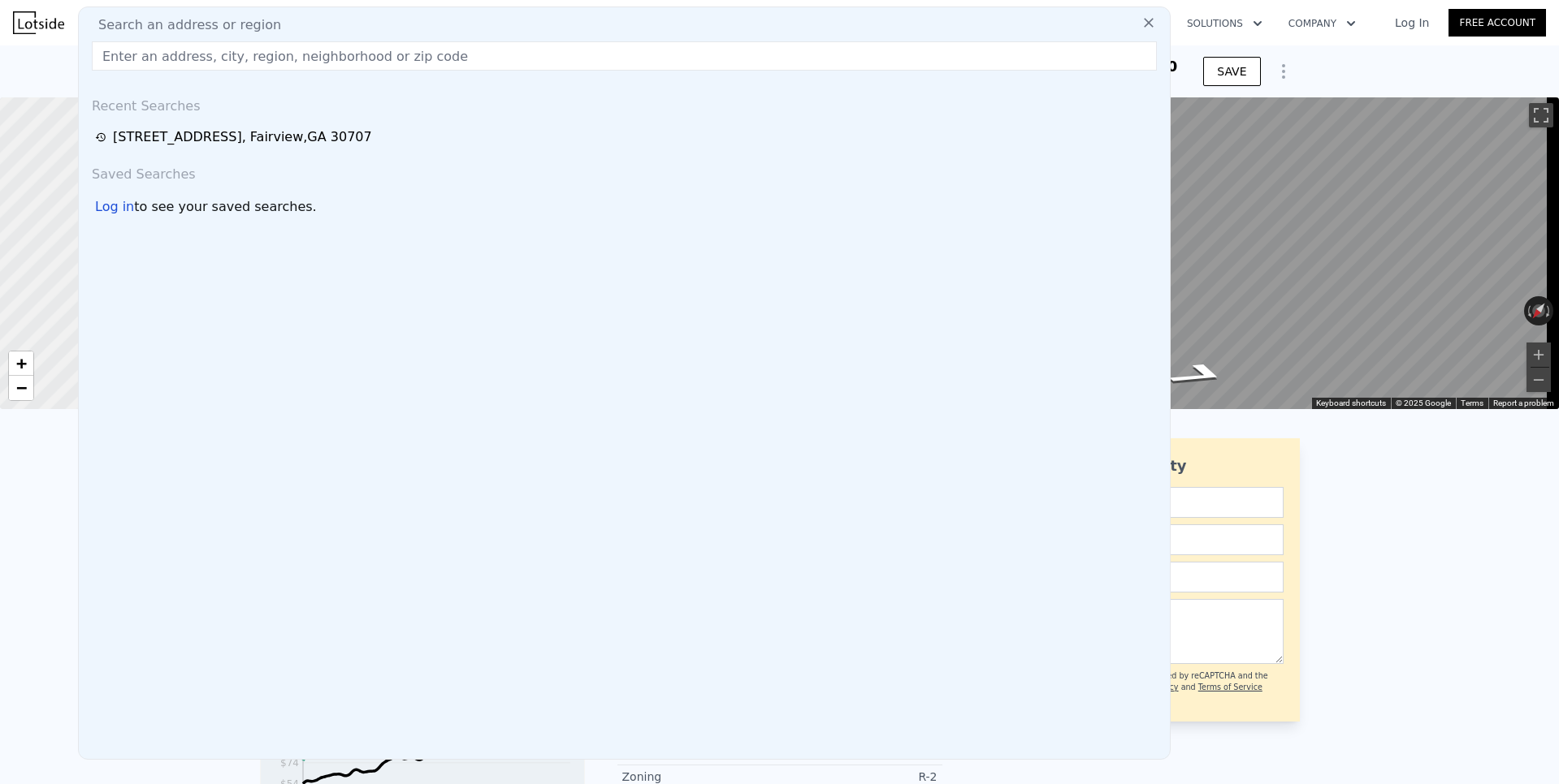
click at [173, 54] on input "text" at bounding box center [624, 56] width 1065 height 29
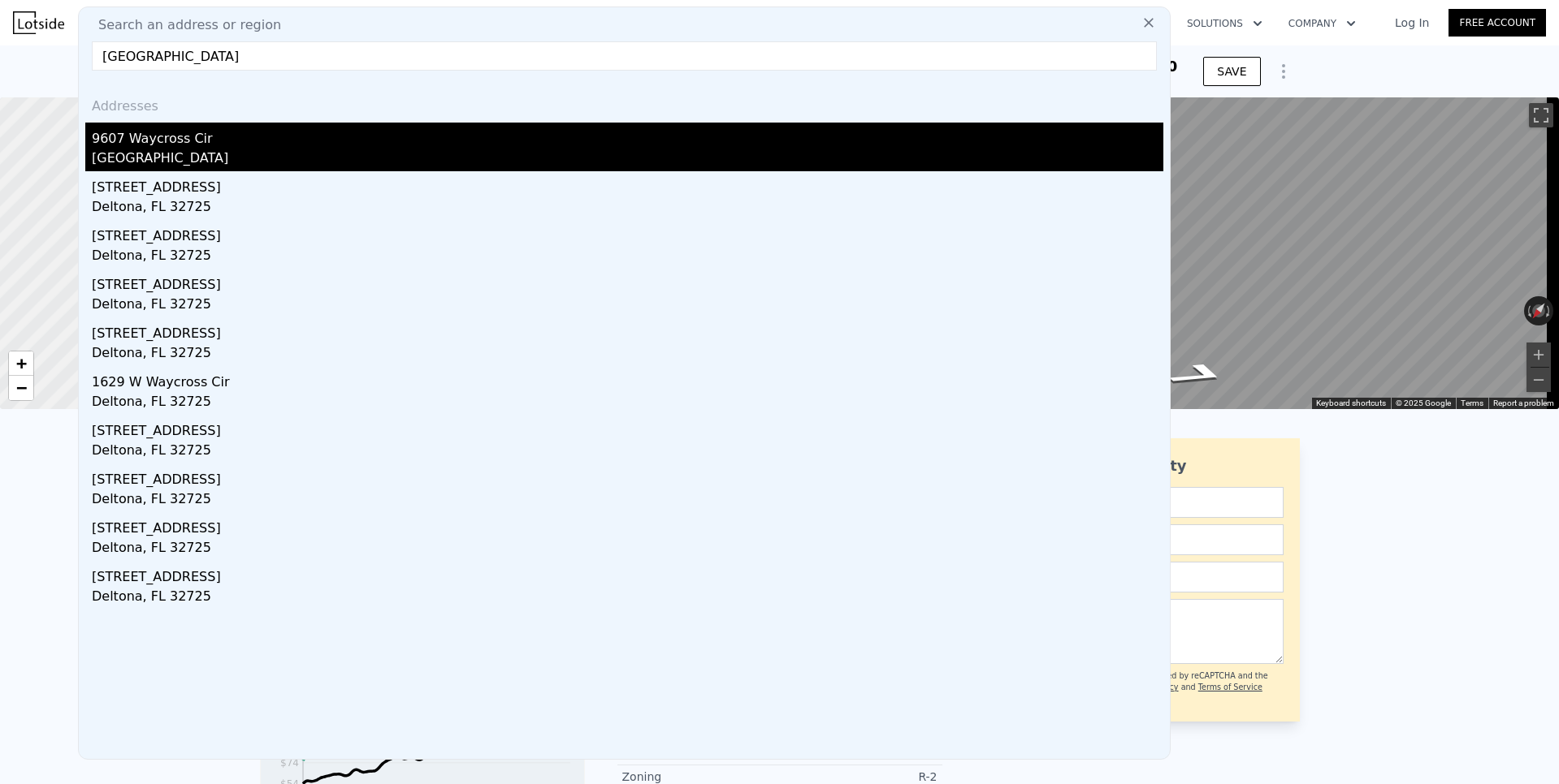
type input "[GEOGRAPHIC_DATA]"
click at [160, 156] on div "[GEOGRAPHIC_DATA]" at bounding box center [627, 160] width 1071 height 23
